Goal: Task Accomplishment & Management: Use online tool/utility

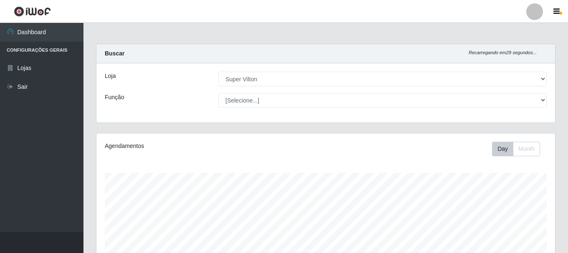
select select "379"
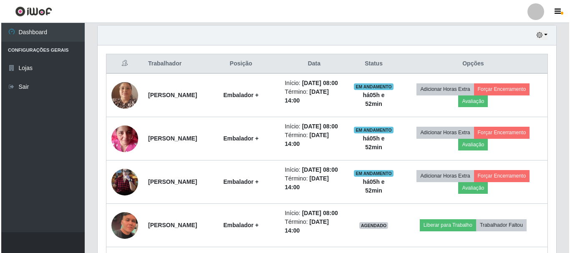
scroll to position [173, 459]
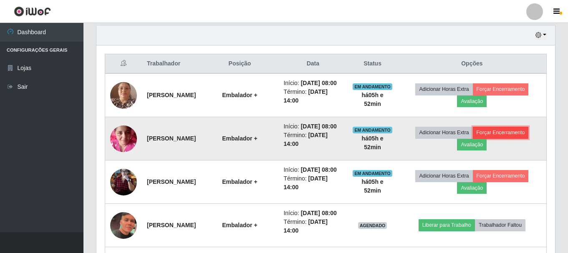
click at [513, 139] on button "Forçar Encerramento" at bounding box center [501, 133] width 56 height 12
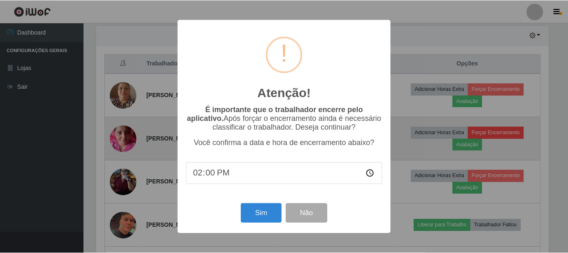
scroll to position [173, 455]
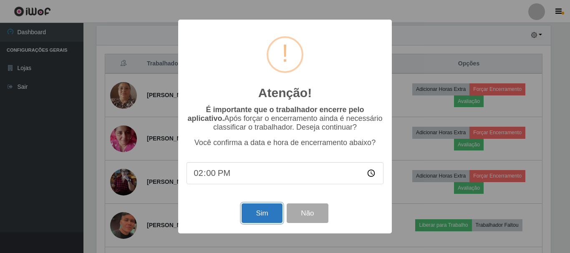
click at [257, 215] on button "Sim" at bounding box center [262, 214] width 41 height 20
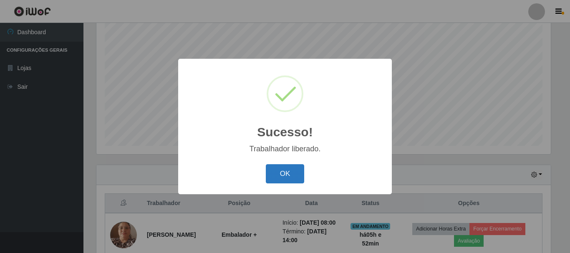
click at [281, 177] on button "OK" at bounding box center [285, 175] width 39 height 20
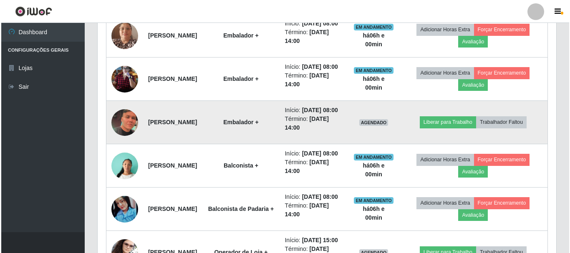
scroll to position [332, 0]
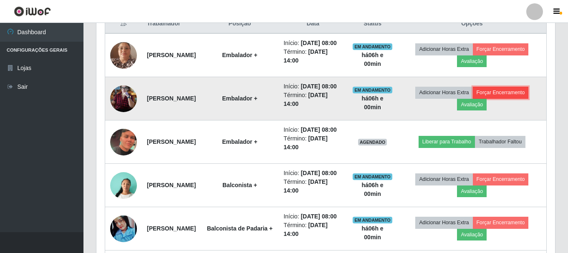
click at [529, 99] on button "Forçar Encerramento" at bounding box center [501, 93] width 56 height 12
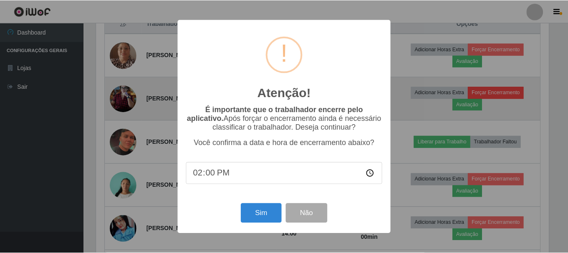
scroll to position [173, 455]
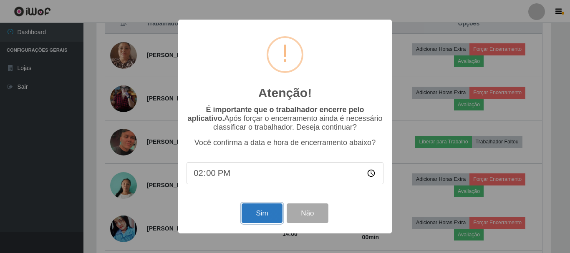
click at [262, 208] on button "Sim" at bounding box center [262, 214] width 41 height 20
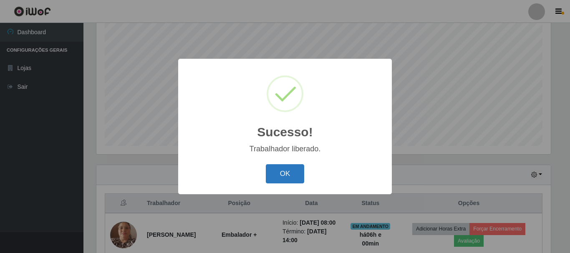
click at [273, 177] on button "OK" at bounding box center [285, 175] width 39 height 20
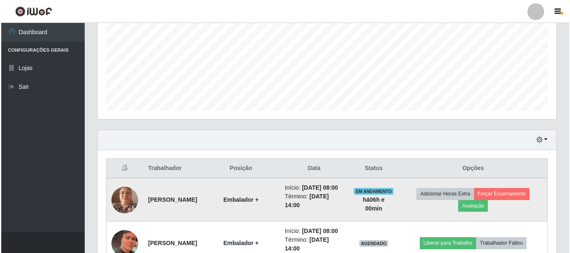
scroll to position [236, 0]
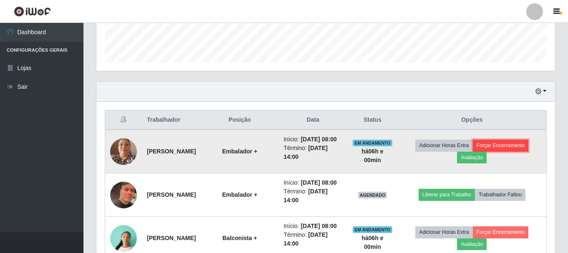
click at [521, 152] on button "Forçar Encerramento" at bounding box center [501, 146] width 56 height 12
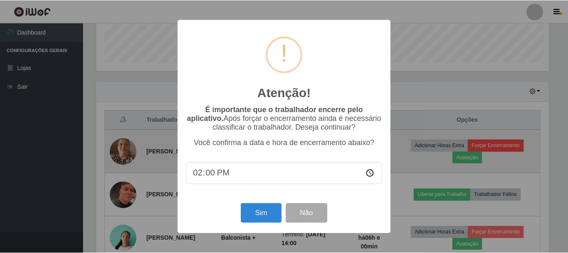
scroll to position [173, 455]
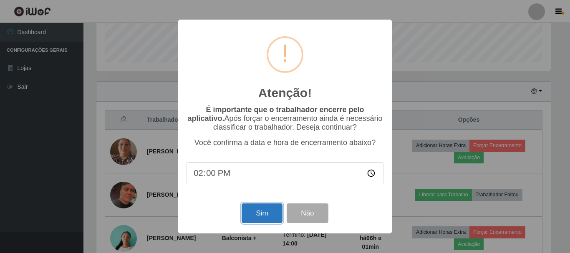
click at [264, 219] on button "Sim" at bounding box center [262, 214] width 41 height 20
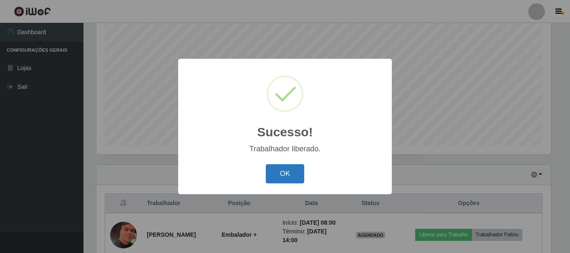
click at [296, 172] on button "OK" at bounding box center [285, 175] width 39 height 20
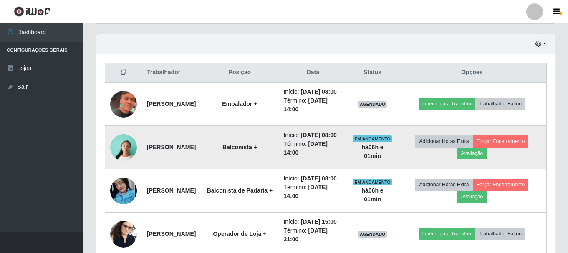
scroll to position [319, 0]
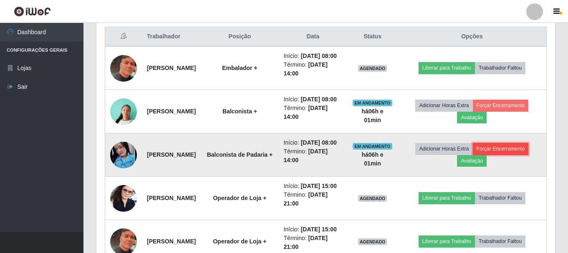
click at [511, 155] on button "Forçar Encerramento" at bounding box center [501, 149] width 56 height 12
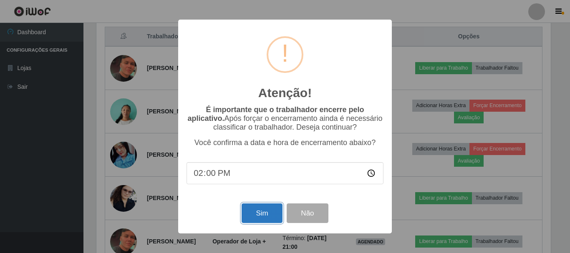
click at [258, 212] on button "Sim" at bounding box center [262, 214] width 41 height 20
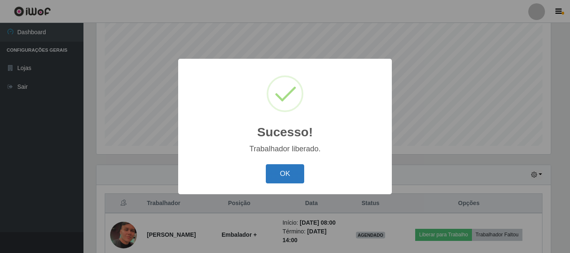
click at [279, 180] on button "OK" at bounding box center [285, 175] width 39 height 20
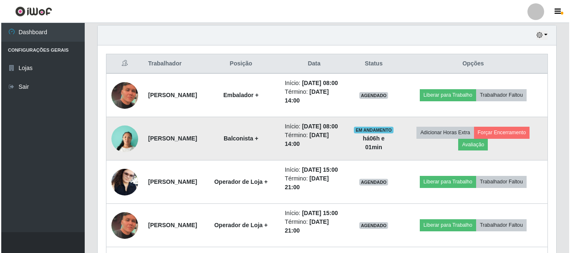
scroll to position [278, 0]
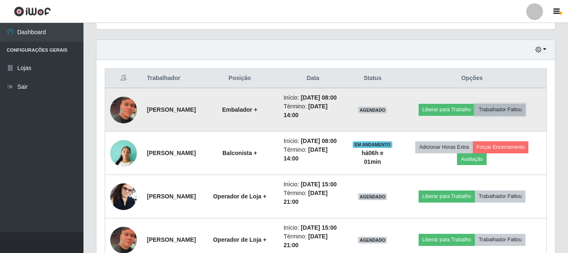
click at [509, 113] on button "Trabalhador Faltou" at bounding box center [500, 110] width 51 height 12
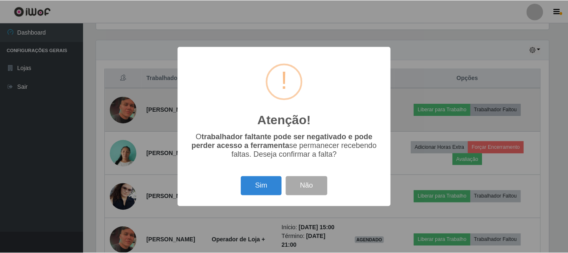
scroll to position [173, 455]
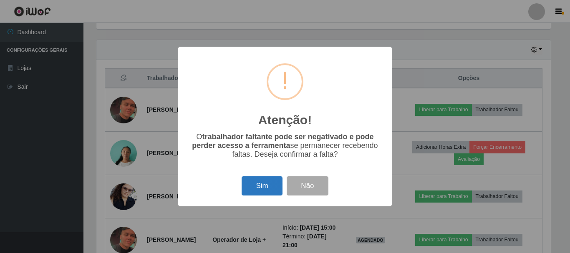
click at [256, 185] on button "Sim" at bounding box center [262, 187] width 41 height 20
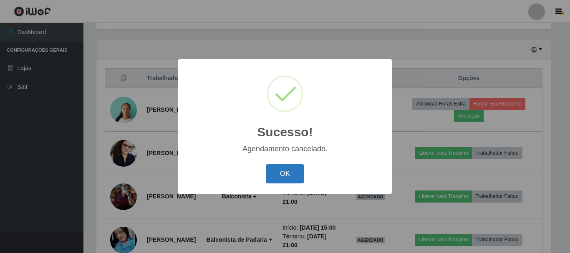
click at [273, 170] on button "OK" at bounding box center [285, 175] width 39 height 20
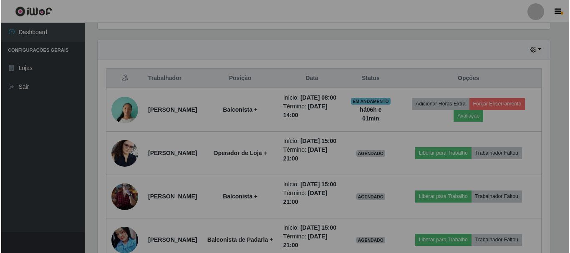
scroll to position [0, 0]
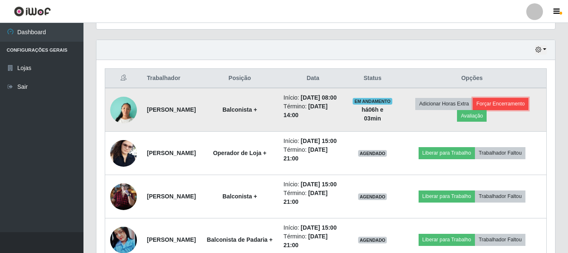
click at [529, 109] on button "Forçar Encerramento" at bounding box center [501, 104] width 56 height 12
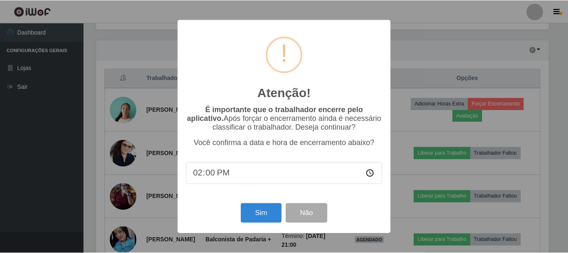
scroll to position [173, 455]
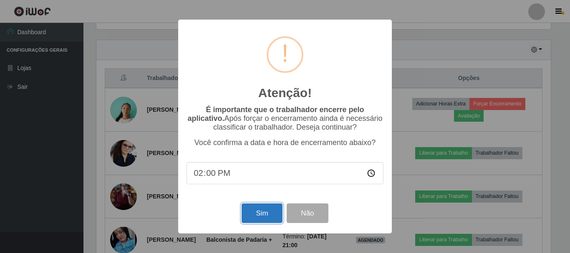
click at [267, 214] on button "Sim" at bounding box center [262, 214] width 41 height 20
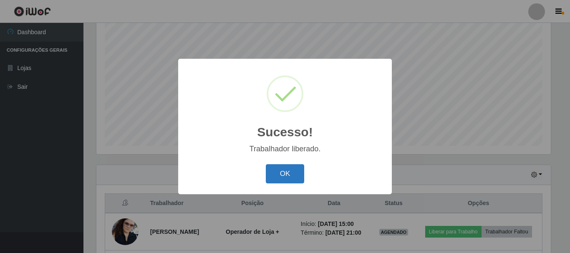
click at [290, 175] on button "OK" at bounding box center [285, 175] width 39 height 20
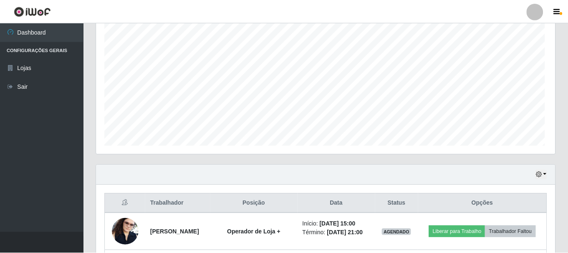
scroll to position [173, 459]
